Goal: Task Accomplishment & Management: Complete application form

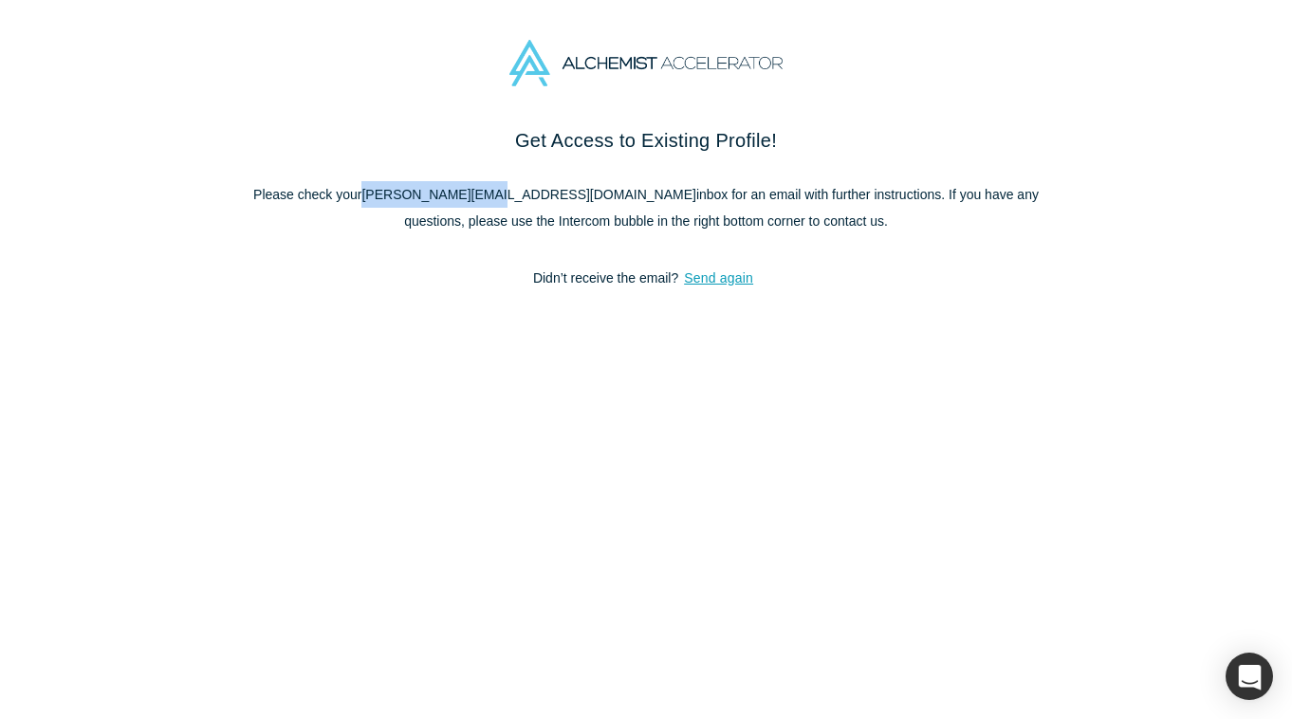
drag, startPoint x: 482, startPoint y: 192, endPoint x: 361, endPoint y: 196, distance: 120.5
click at [361, 196] on p "Please check your [PERSON_NAME][EMAIL_ADDRESS][DOMAIN_NAME] inbox for an email …" at bounding box center [646, 207] width 797 height 53
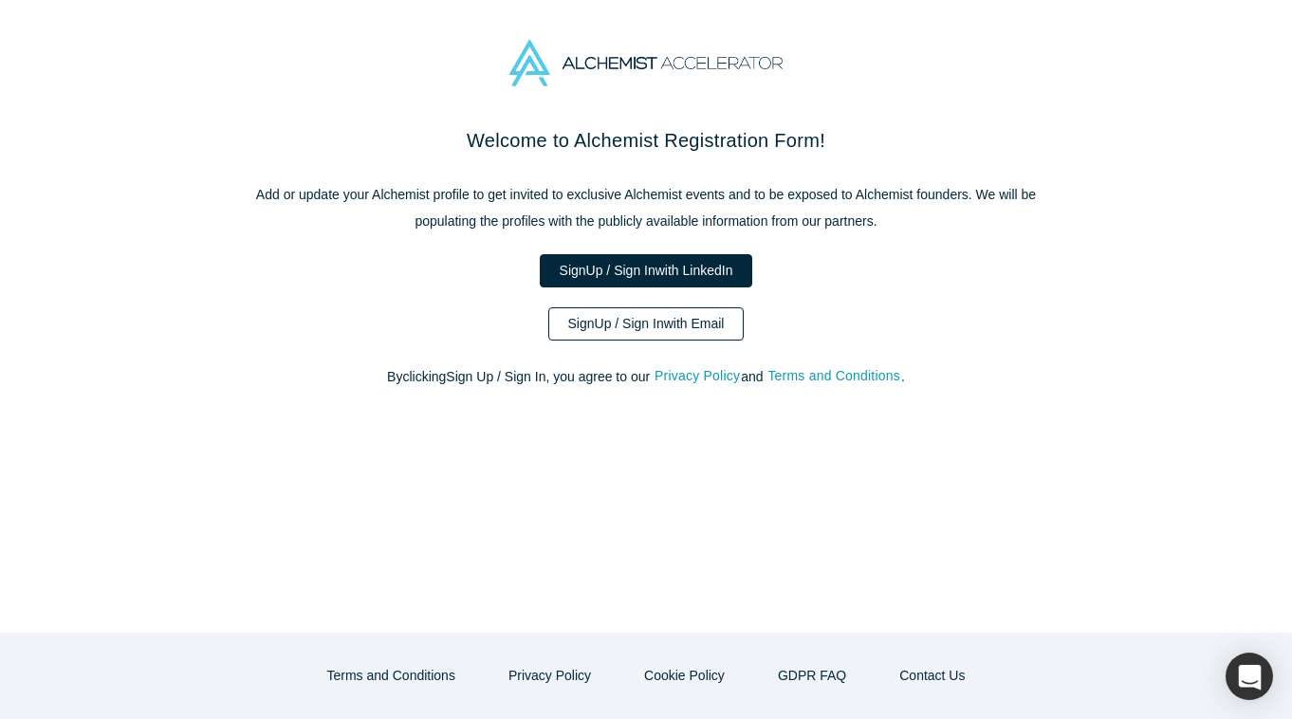
click at [671, 336] on link "Sign Up / Sign In with Email" at bounding box center [646, 323] width 196 height 33
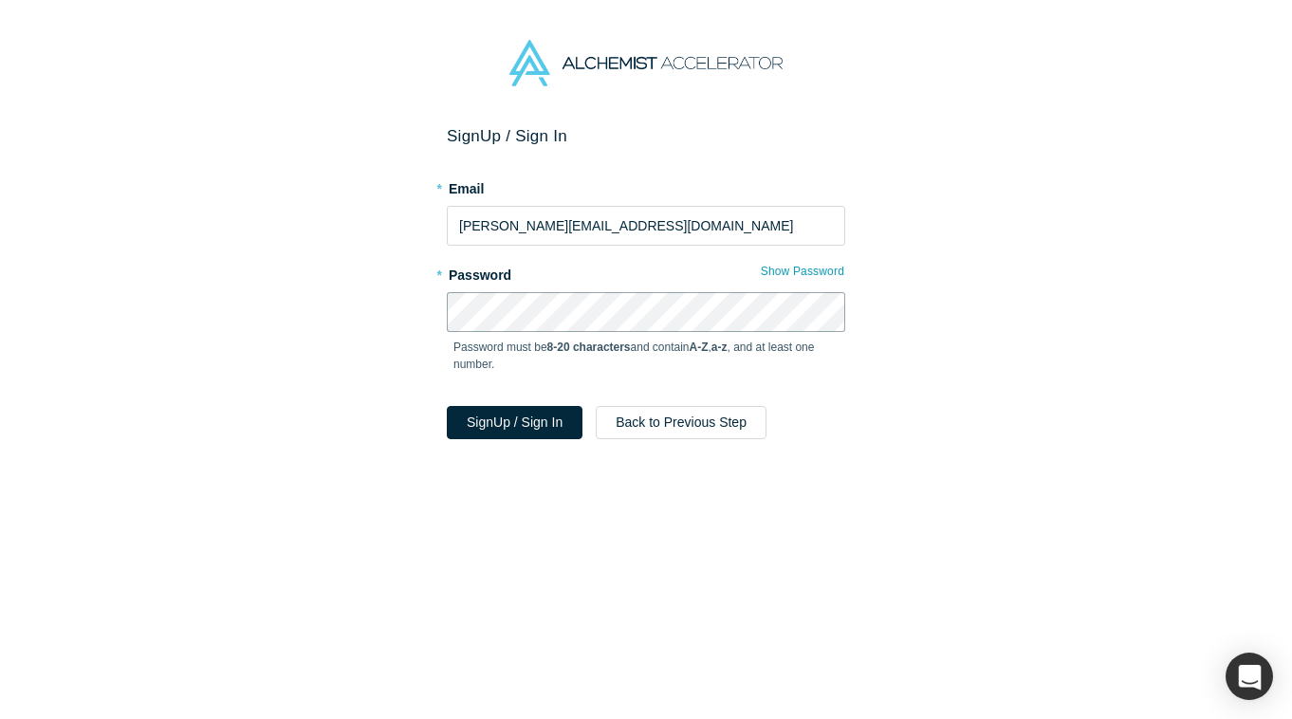
click at [447, 406] on button "Sign Up / Sign In" at bounding box center [515, 422] width 136 height 33
